Goal: Task Accomplishment & Management: Use online tool/utility

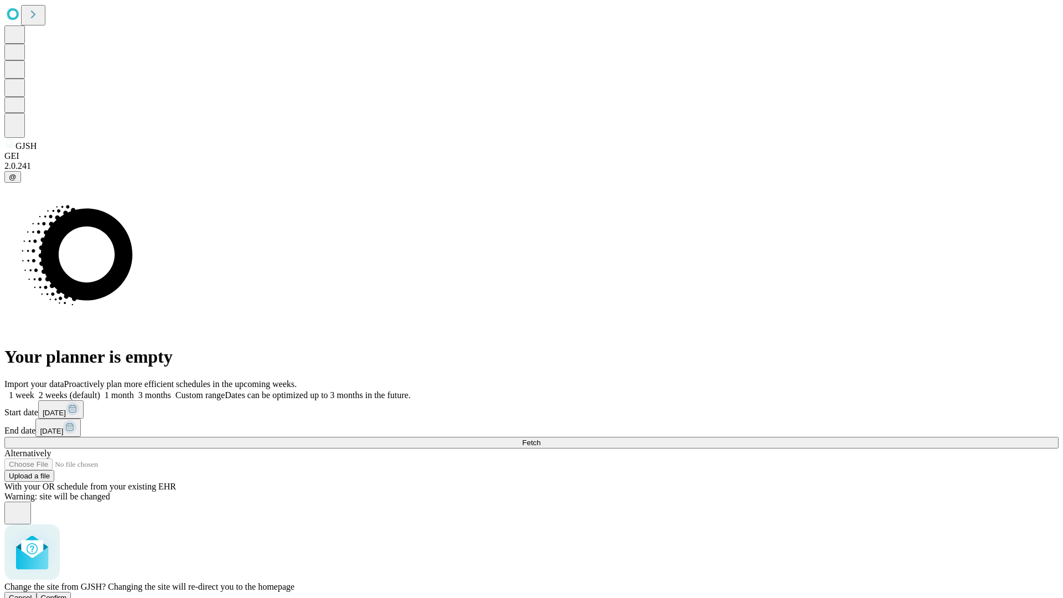
click at [67, 594] on span "Confirm" at bounding box center [54, 598] width 26 height 8
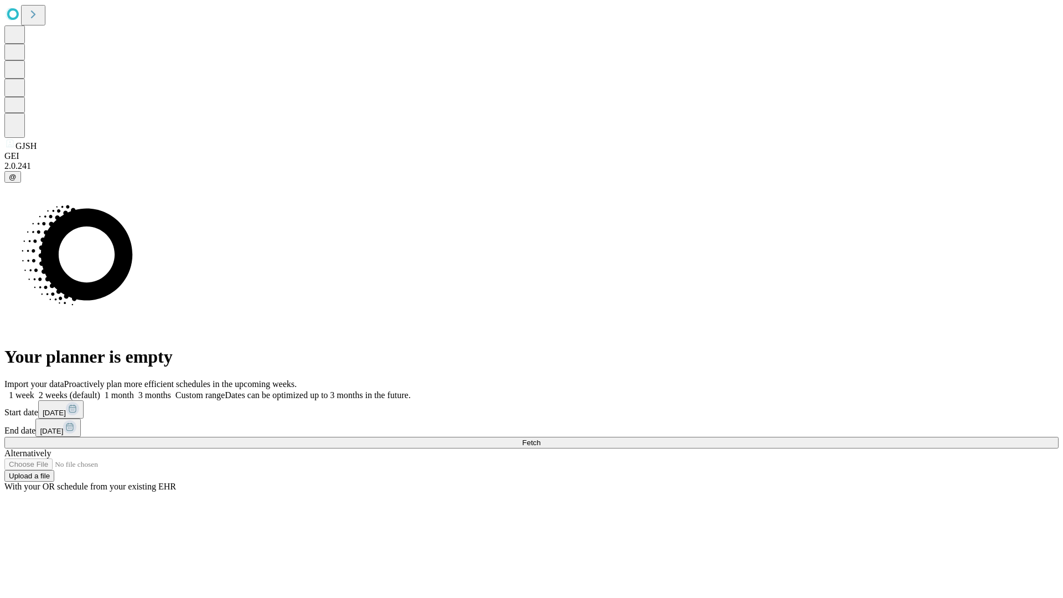
click at [134, 390] on label "1 month" at bounding box center [117, 394] width 34 height 9
click at [540, 439] on span "Fetch" at bounding box center [531, 443] width 18 height 8
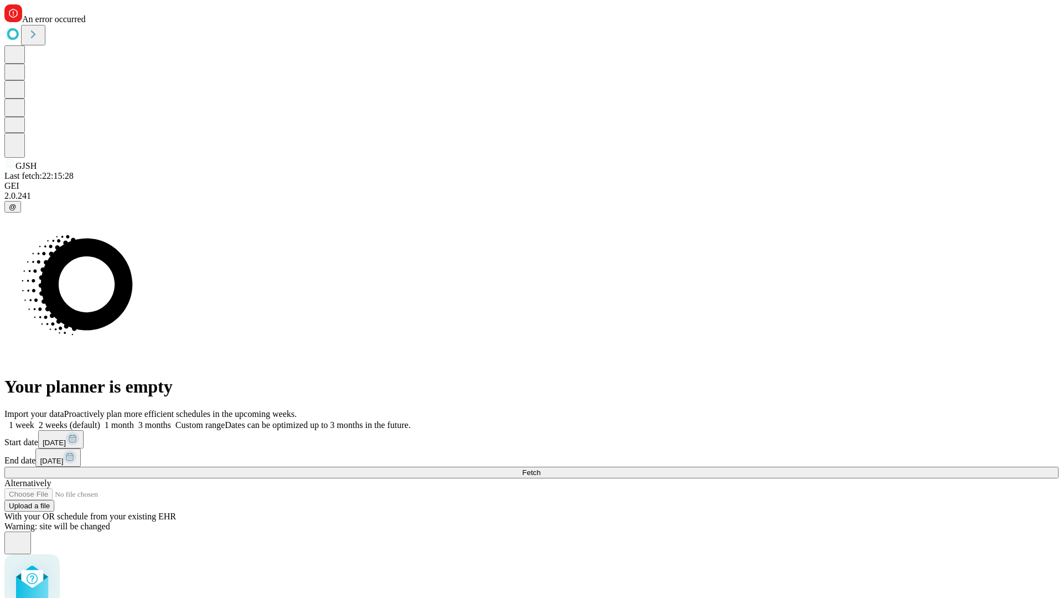
click at [134, 420] on label "1 month" at bounding box center [117, 424] width 34 height 9
click at [540, 468] on span "Fetch" at bounding box center [531, 472] width 18 height 8
click at [134, 420] on label "1 month" at bounding box center [117, 424] width 34 height 9
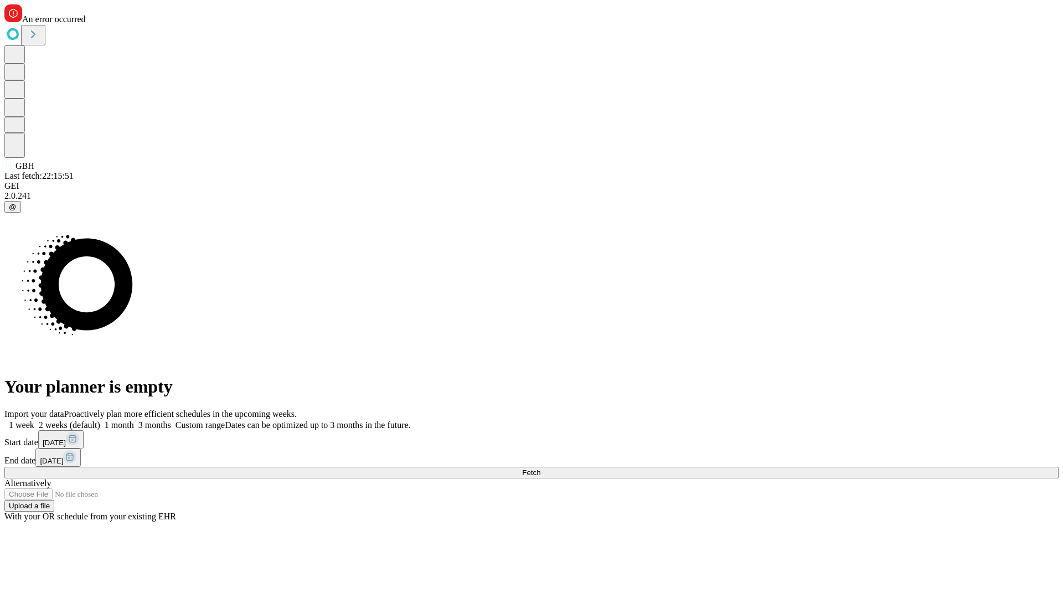
click at [540, 468] on span "Fetch" at bounding box center [531, 472] width 18 height 8
click at [134, 420] on label "1 month" at bounding box center [117, 424] width 34 height 9
click at [540, 468] on span "Fetch" at bounding box center [531, 472] width 18 height 8
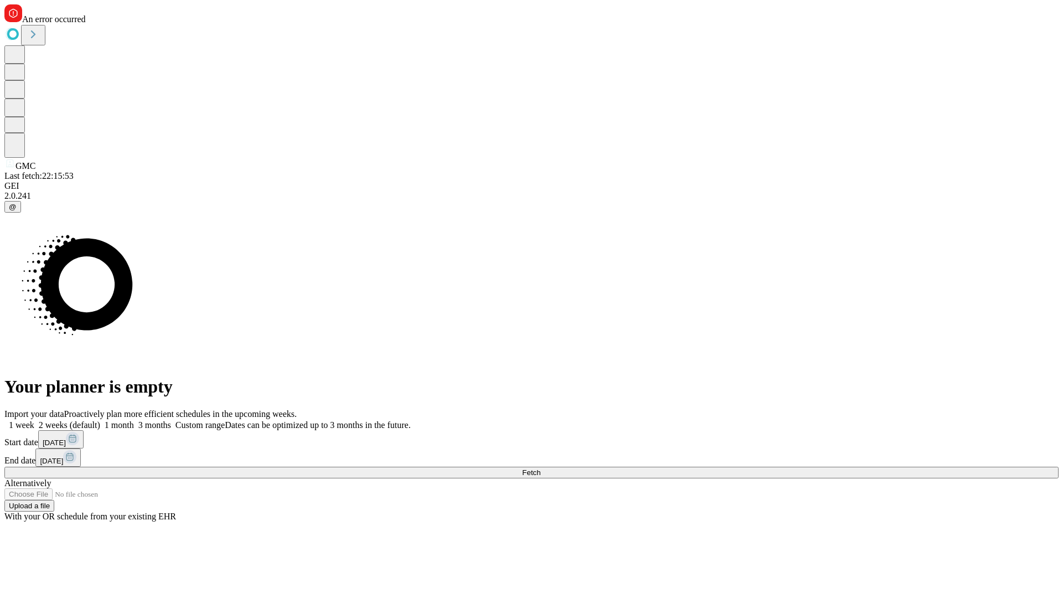
click at [134, 420] on label "1 month" at bounding box center [117, 424] width 34 height 9
click at [540, 468] on span "Fetch" at bounding box center [531, 472] width 18 height 8
click at [134, 420] on label "1 month" at bounding box center [117, 424] width 34 height 9
click at [540, 468] on span "Fetch" at bounding box center [531, 472] width 18 height 8
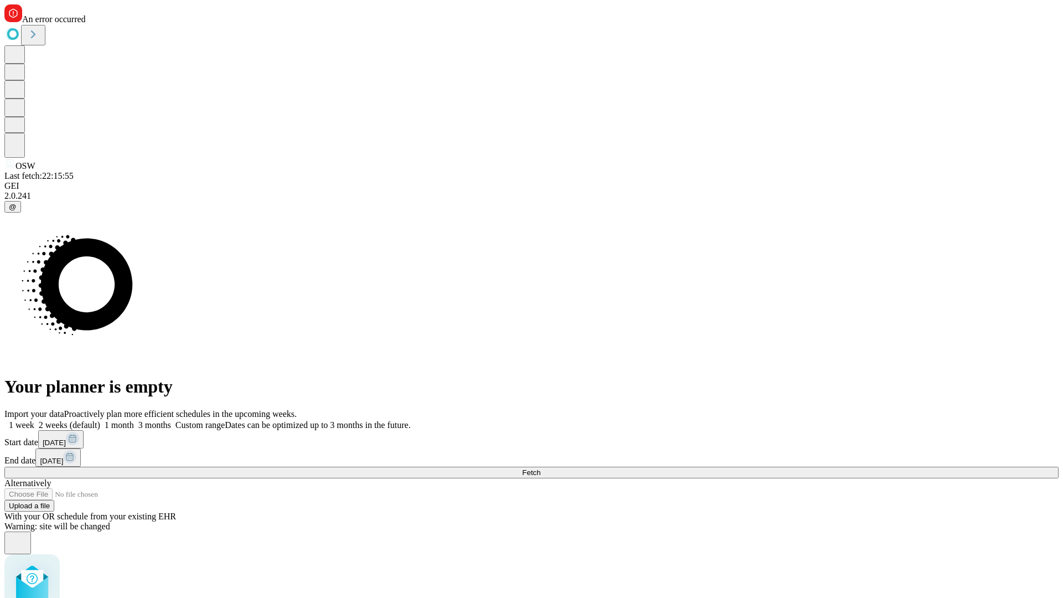
click at [134, 420] on label "1 month" at bounding box center [117, 424] width 34 height 9
click at [540, 468] on span "Fetch" at bounding box center [531, 472] width 18 height 8
click at [134, 420] on label "1 month" at bounding box center [117, 424] width 34 height 9
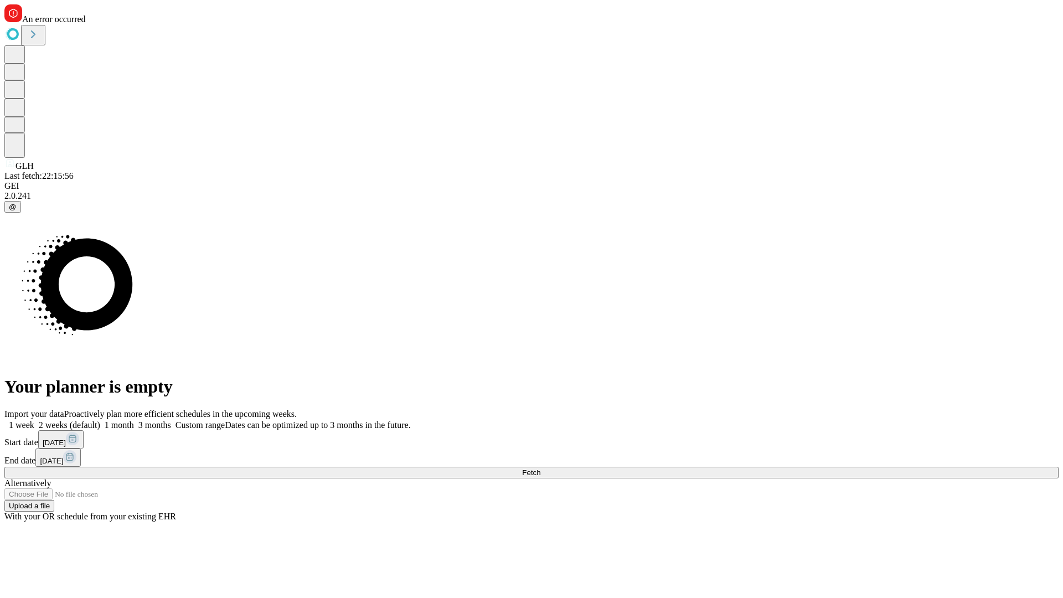
click at [540, 468] on span "Fetch" at bounding box center [531, 472] width 18 height 8
click at [134, 420] on label "1 month" at bounding box center [117, 424] width 34 height 9
click at [540, 468] on span "Fetch" at bounding box center [531, 472] width 18 height 8
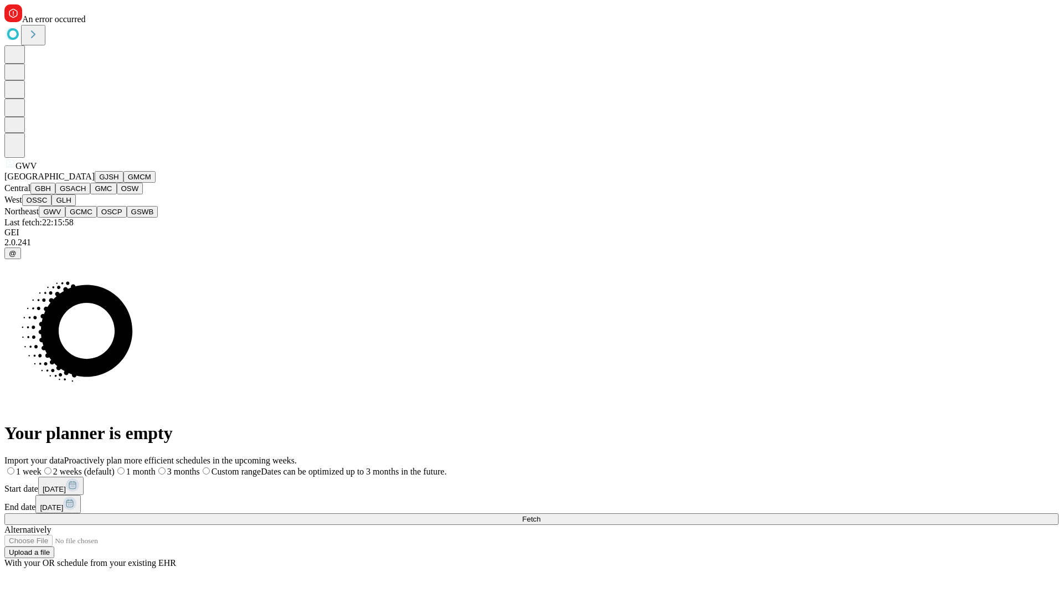
click at [86, 218] on button "GCMC" at bounding box center [81, 212] width 32 height 12
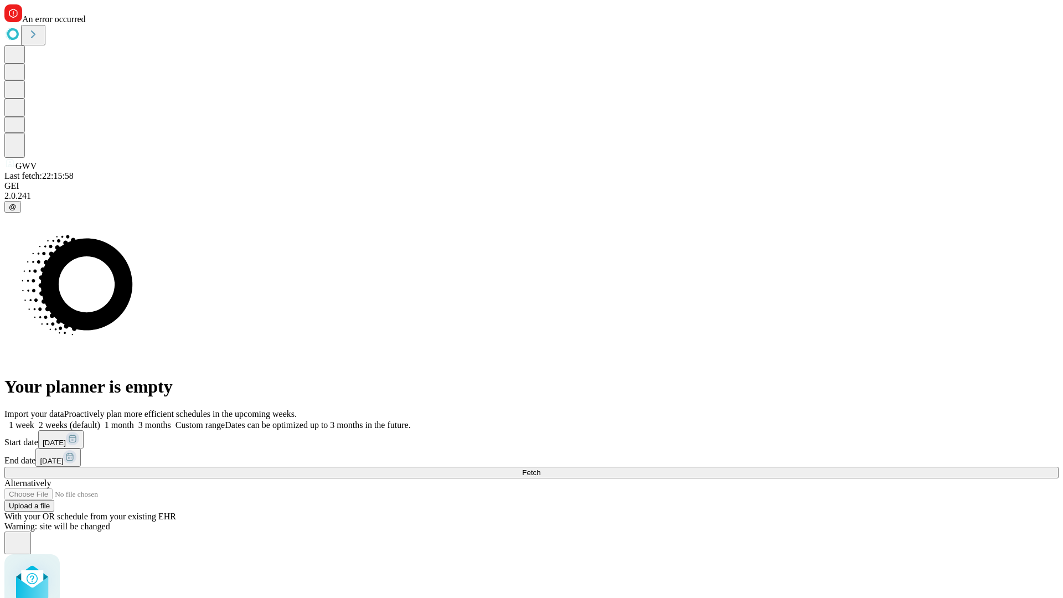
click at [134, 420] on label "1 month" at bounding box center [117, 424] width 34 height 9
click at [540, 468] on span "Fetch" at bounding box center [531, 472] width 18 height 8
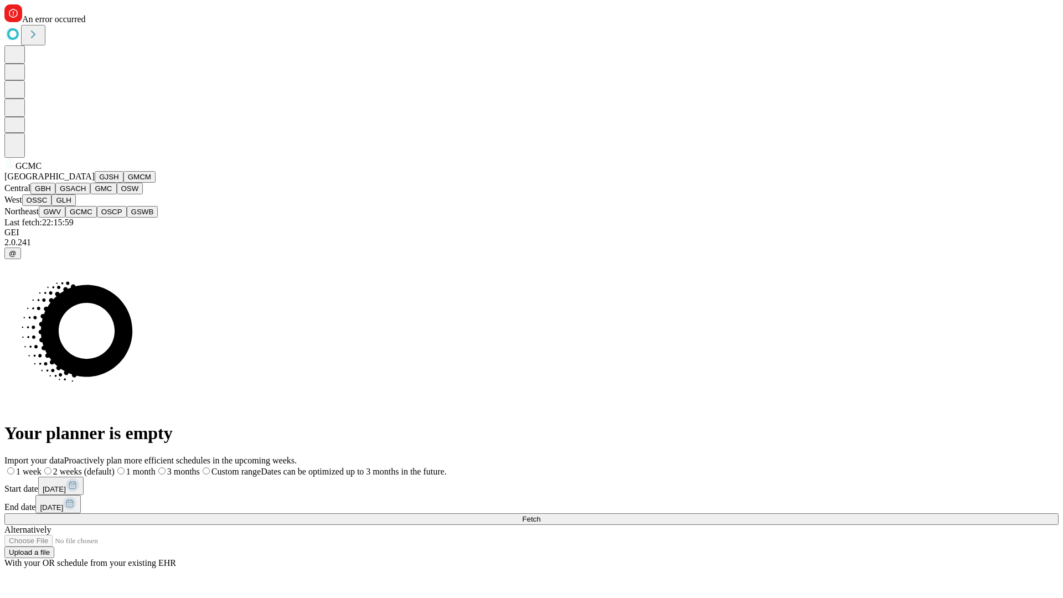
click at [97, 218] on button "OSCP" at bounding box center [112, 212] width 30 height 12
click at [134, 467] on label "1 month" at bounding box center [117, 471] width 34 height 9
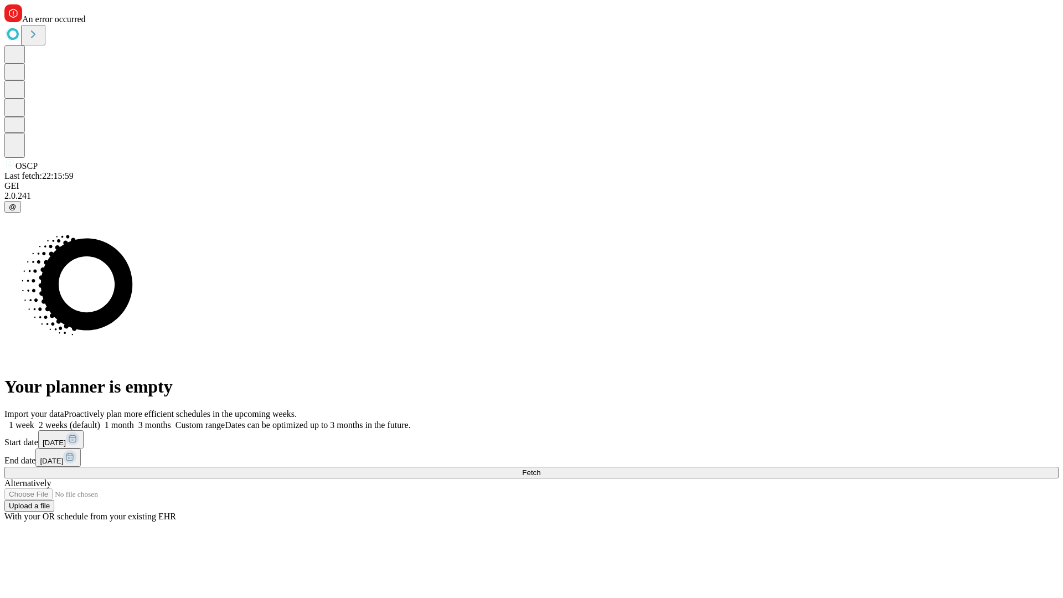
click at [540, 468] on span "Fetch" at bounding box center [531, 472] width 18 height 8
click at [134, 420] on label "1 month" at bounding box center [117, 424] width 34 height 9
click at [540, 468] on span "Fetch" at bounding box center [531, 472] width 18 height 8
